Goal: Information Seeking & Learning: Check status

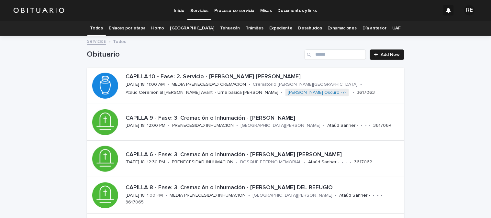
click at [270, 30] on link "Expediente" at bounding box center [281, 28] width 23 height 15
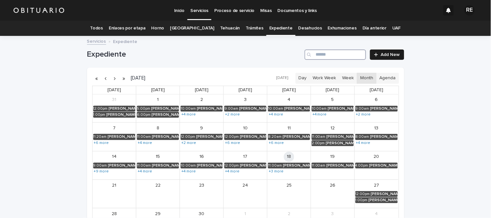
click at [335, 56] on input "Search" at bounding box center [336, 55] width 62 height 10
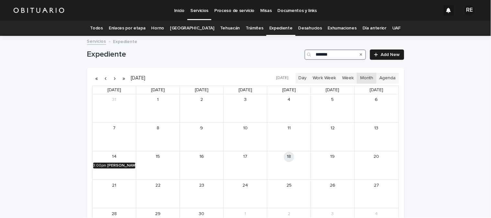
click at [121, 165] on div "[PERSON_NAME]" at bounding box center [122, 166] width 28 height 5
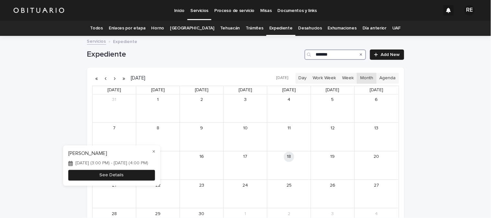
type input "*******"
click at [123, 180] on button "See Details" at bounding box center [111, 175] width 87 height 11
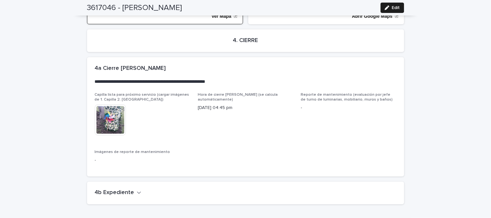
scroll to position [1386, 0]
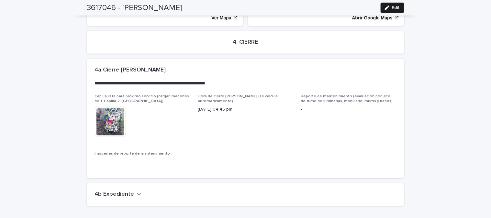
click at [137, 191] on div "4b Expediente" at bounding box center [244, 194] width 299 height 7
click at [137, 194] on icon "button" at bounding box center [139, 195] width 4 height 2
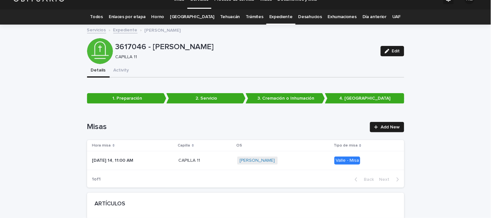
scroll to position [0, 0]
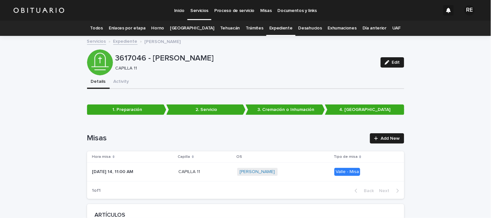
click at [101, 30] on link "Todos" at bounding box center [96, 28] width 13 height 15
